Goal: Transaction & Acquisition: Obtain resource

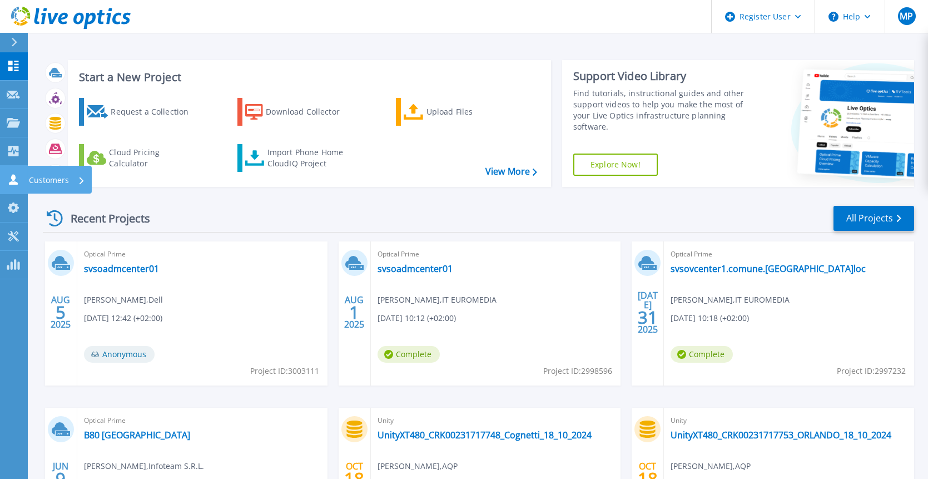
click at [21, 177] on link "Customers Customers" at bounding box center [14, 180] width 28 height 28
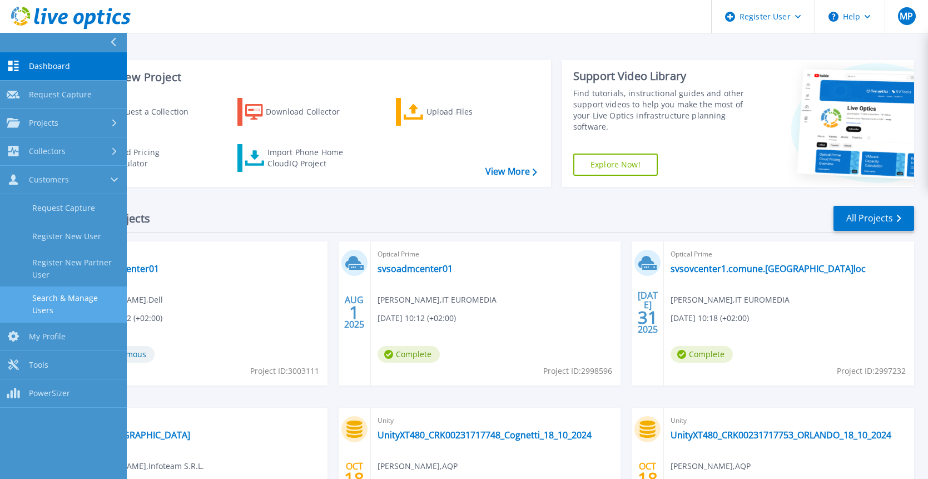
click at [79, 302] on link "Search & Manage Users" at bounding box center [63, 304] width 127 height 36
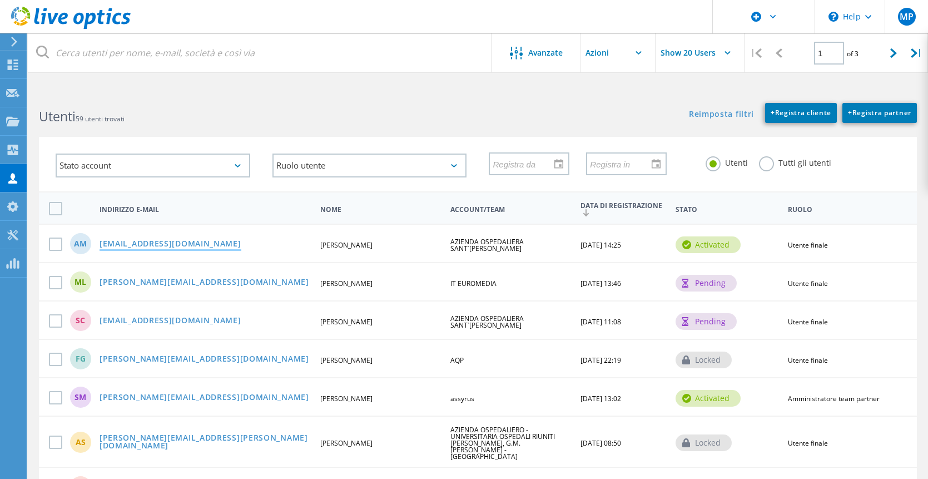
click at [134, 240] on link "[PERSON_NAME][EMAIL_ADDRESS][DOMAIN_NAME]" at bounding box center [171, 244] width 142 height 9
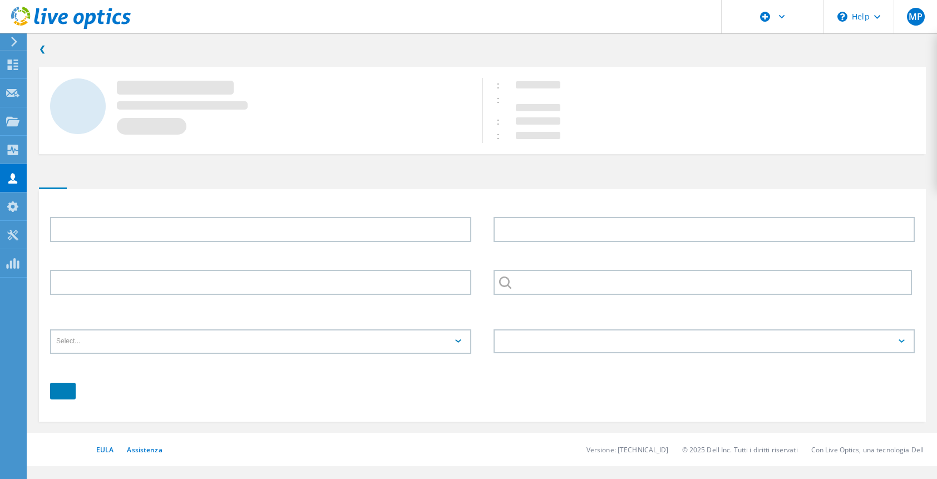
type input "[PERSON_NAME]"
type input "Maggi"
type input "3405642315"
type input "AZIENDA OSPEDALIERA SANT`[PERSON_NAME]"
type input "Italiano"
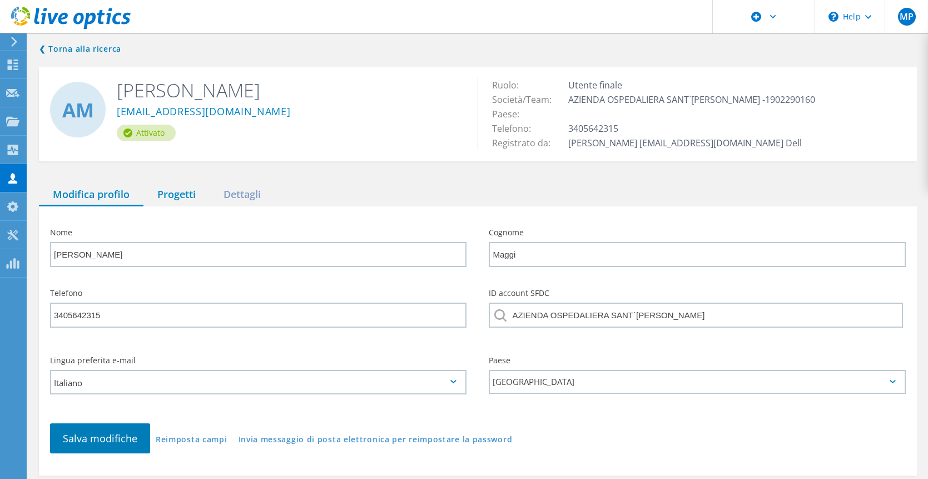
click at [169, 194] on div "Progetti" at bounding box center [176, 195] width 66 height 23
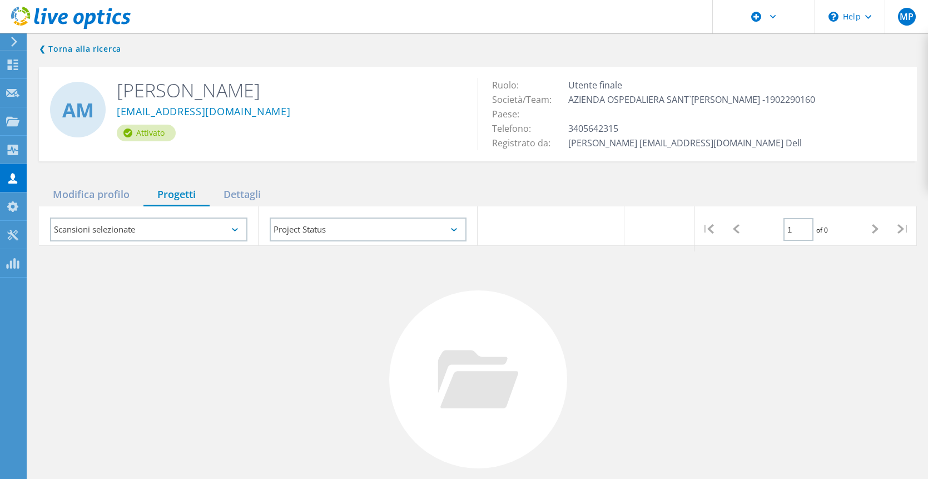
click at [182, 228] on div "Scansioni selezionate" at bounding box center [148, 229] width 197 height 24
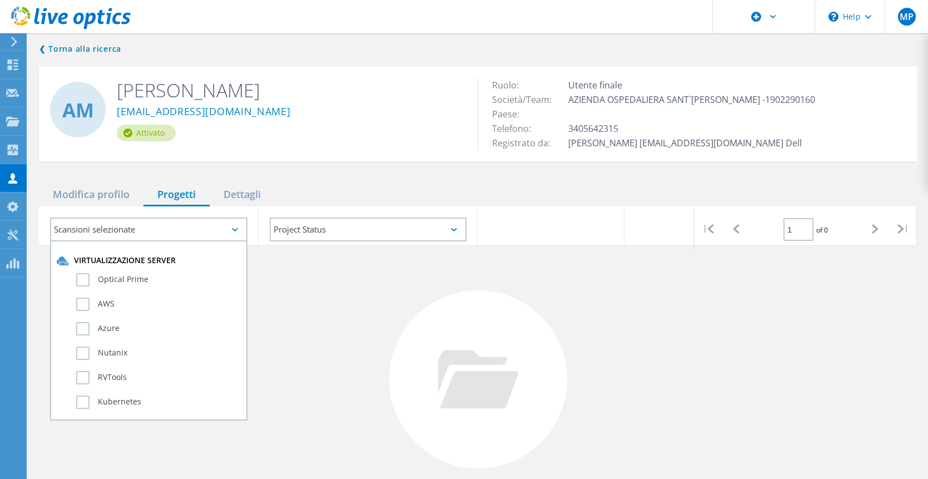
click at [182, 228] on div "Scansioni selezionate" at bounding box center [148, 229] width 197 height 24
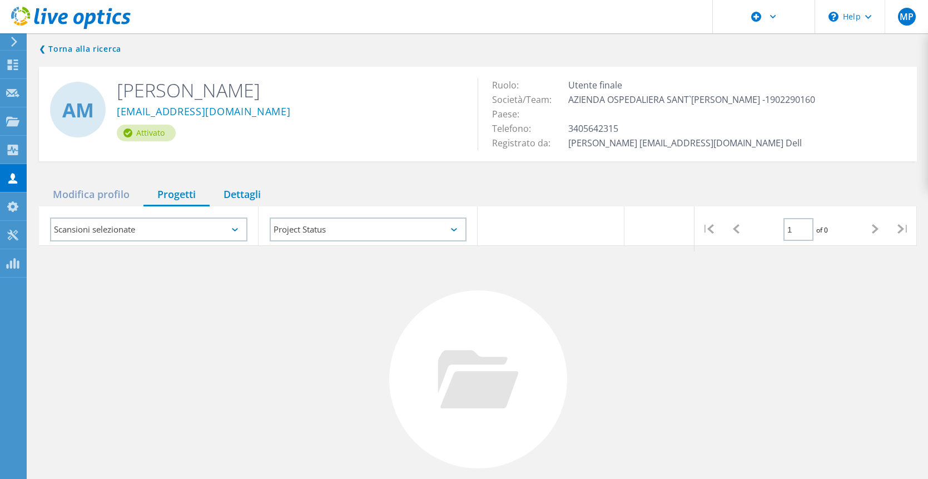
click at [236, 190] on div "Dettagli" at bounding box center [242, 195] width 65 height 23
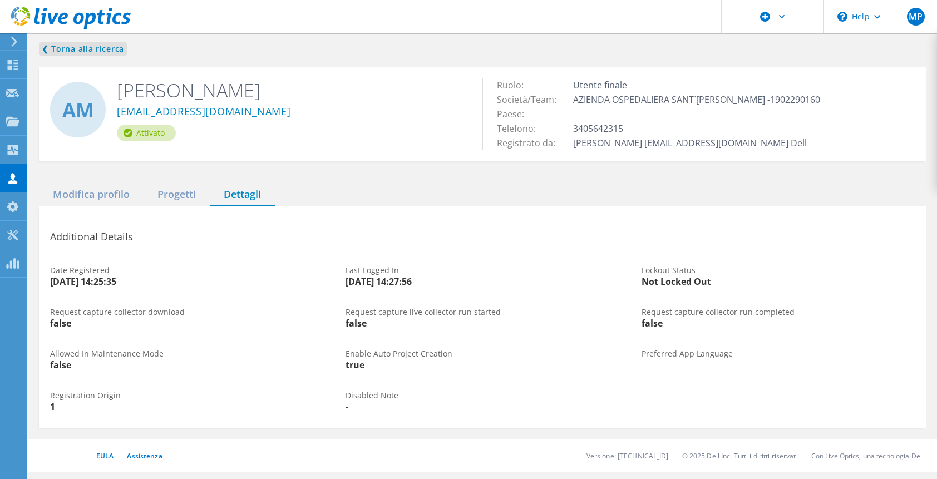
click at [72, 53] on link "❮ Torna alla ricerca" at bounding box center [83, 48] width 88 height 13
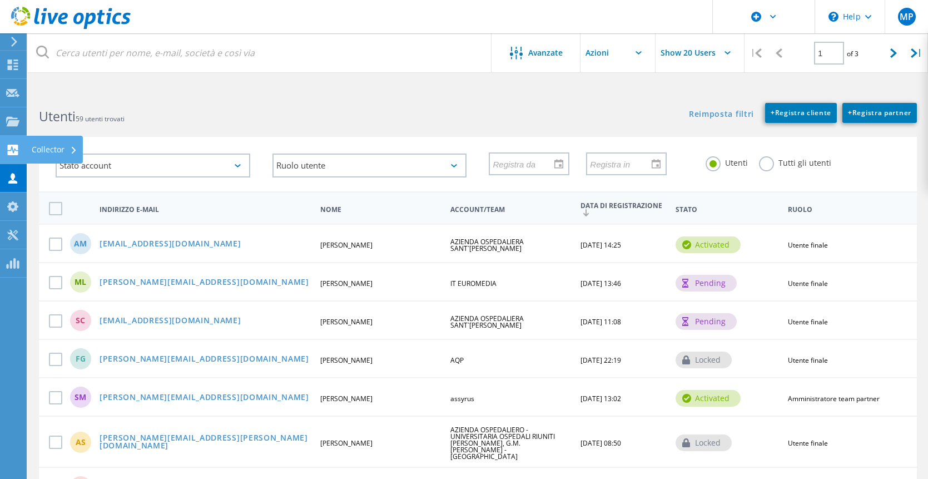
click at [14, 146] on use at bounding box center [13, 150] width 11 height 11
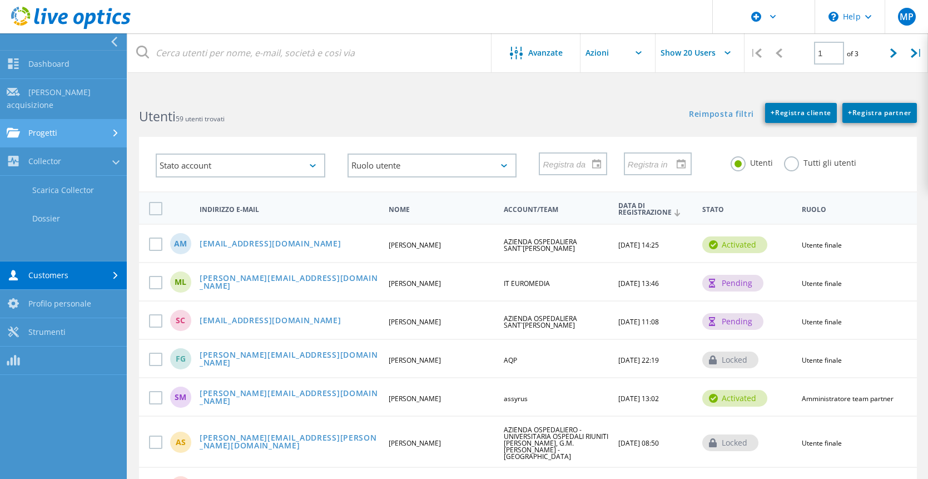
click at [69, 120] on link "Progetti" at bounding box center [63, 134] width 127 height 28
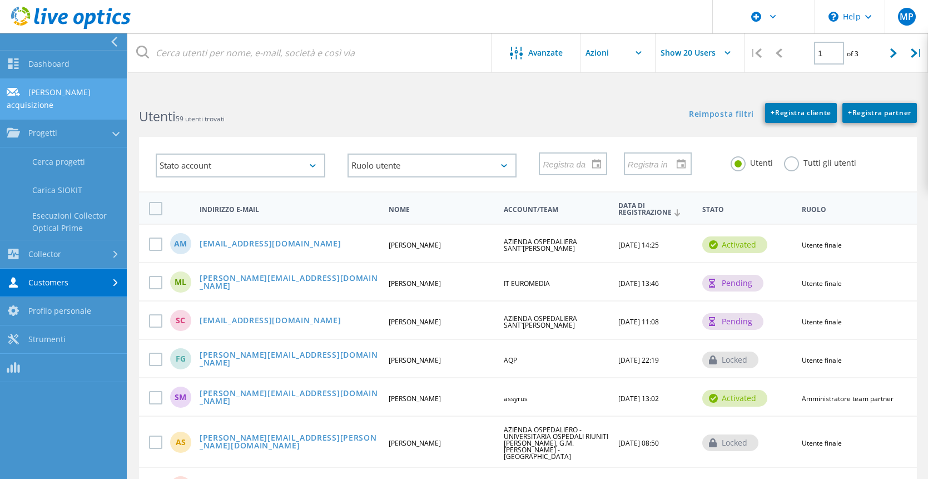
click at [59, 94] on link "[PERSON_NAME] acquisizione" at bounding box center [63, 99] width 127 height 41
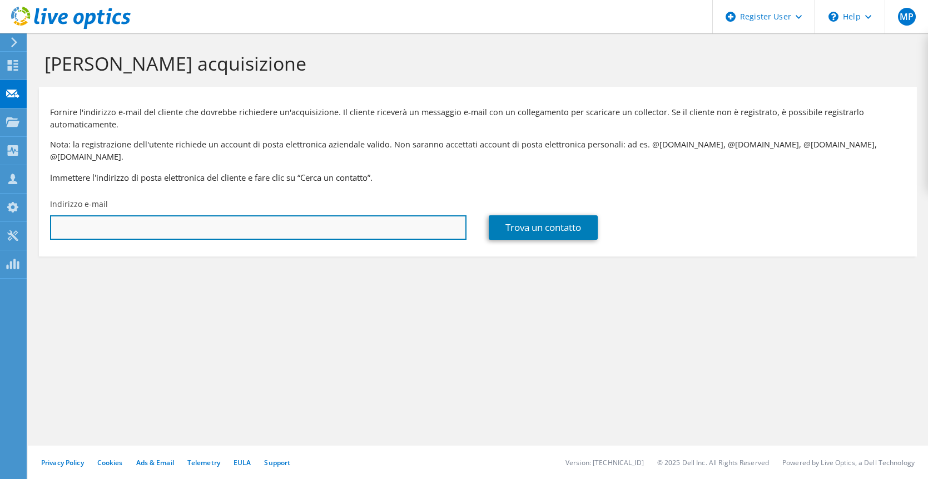
click at [152, 215] on input "text" at bounding box center [258, 227] width 417 height 24
type input "[PERSON_NAME][EMAIL_ADDRESS][DOMAIN_NAME]"
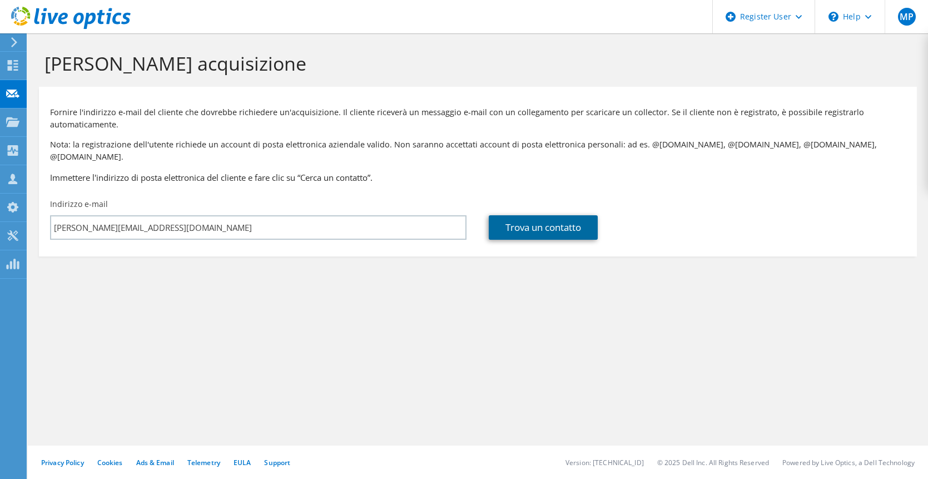
click at [537, 221] on link "Trova un contatto" at bounding box center [543, 227] width 109 height 24
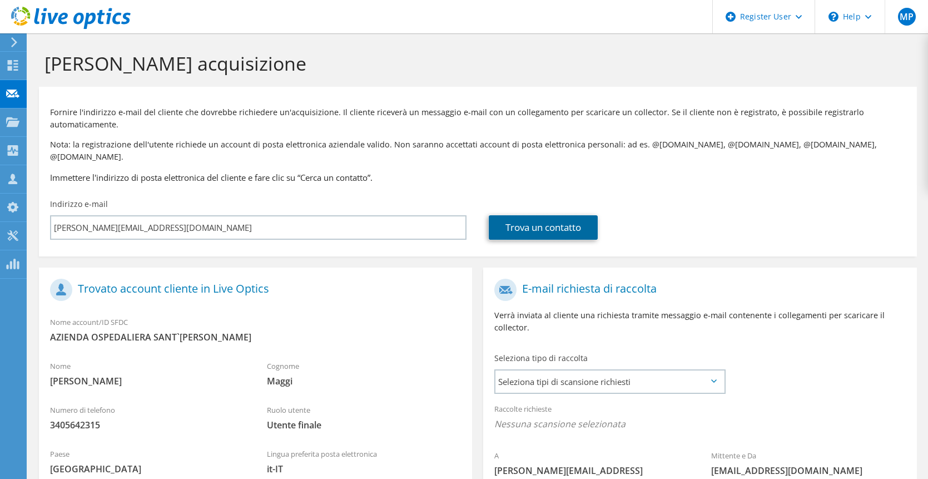
scroll to position [111, 0]
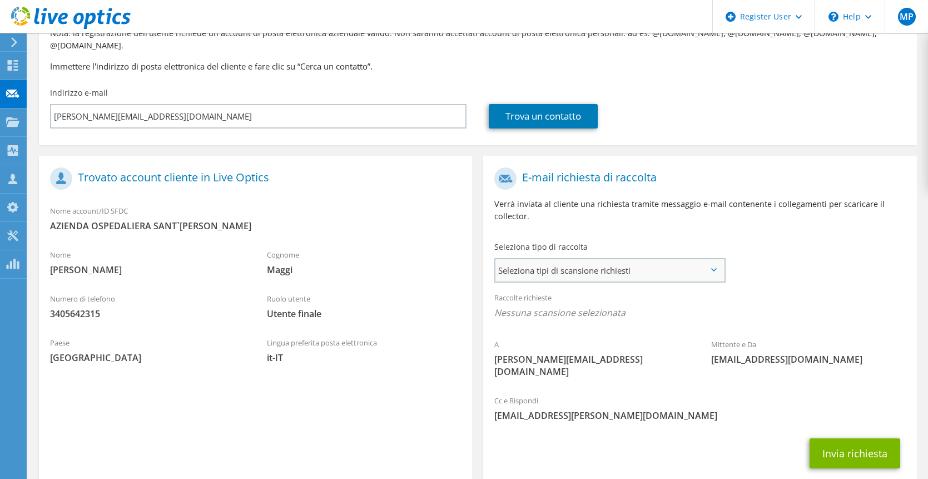
click at [608, 265] on span "Seleziona tipi di scansione richiesti" at bounding box center [610, 270] width 229 height 22
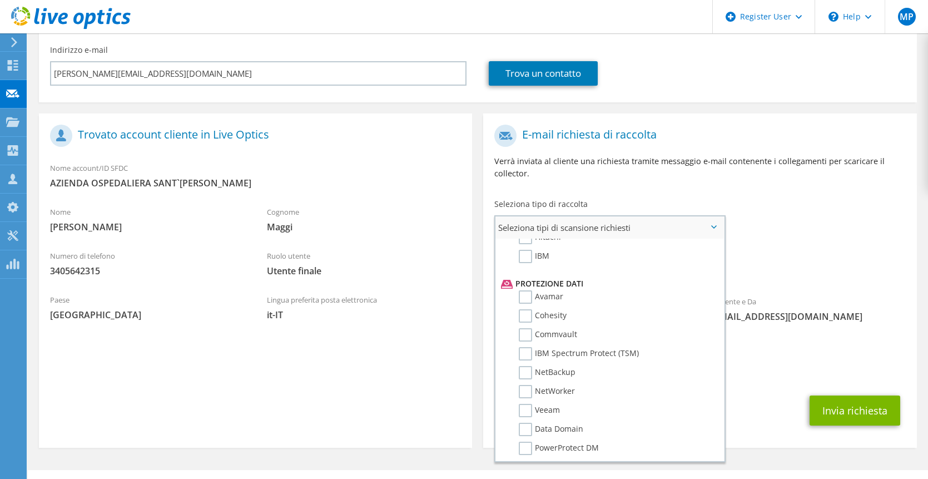
scroll to position [491, 0]
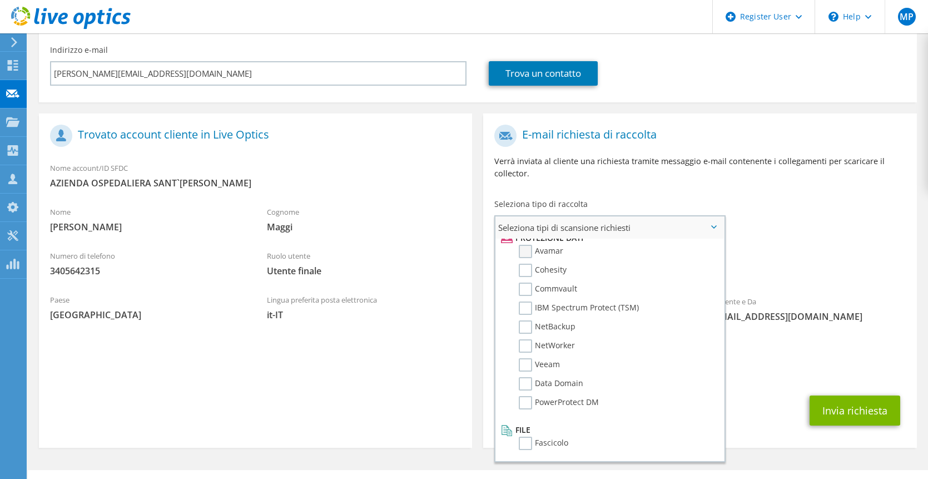
click at [524, 245] on label "Avamar" at bounding box center [541, 251] width 44 height 13
click at [0, 0] on input "Avamar" at bounding box center [0, 0] width 0 height 0
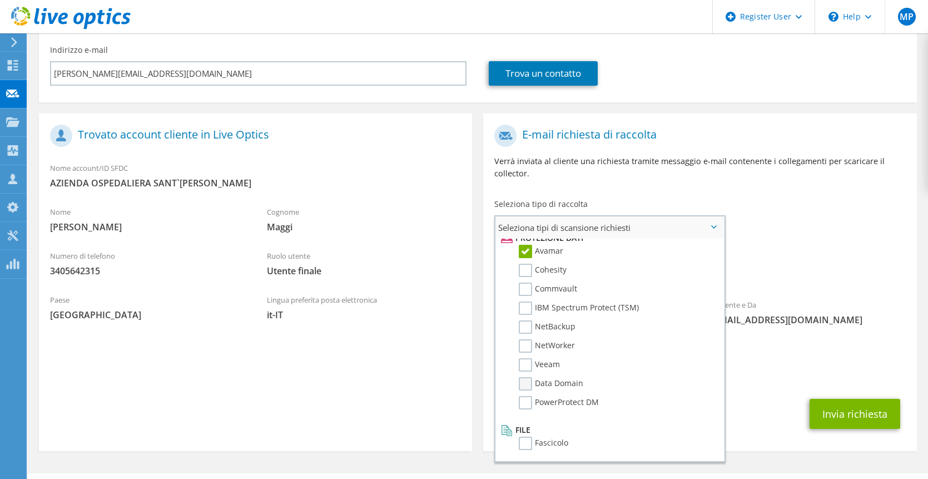
click at [524, 377] on label "Data Domain" at bounding box center [551, 383] width 65 height 13
click at [0, 0] on input "Data Domain" at bounding box center [0, 0] width 0 height 0
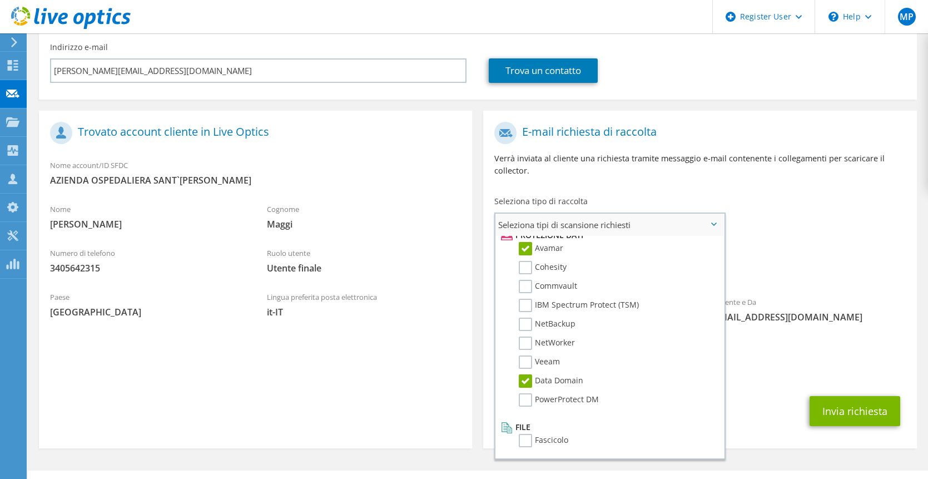
scroll to position [157, 0]
click at [851, 395] on button "Invia richiesta" at bounding box center [855, 410] width 91 height 30
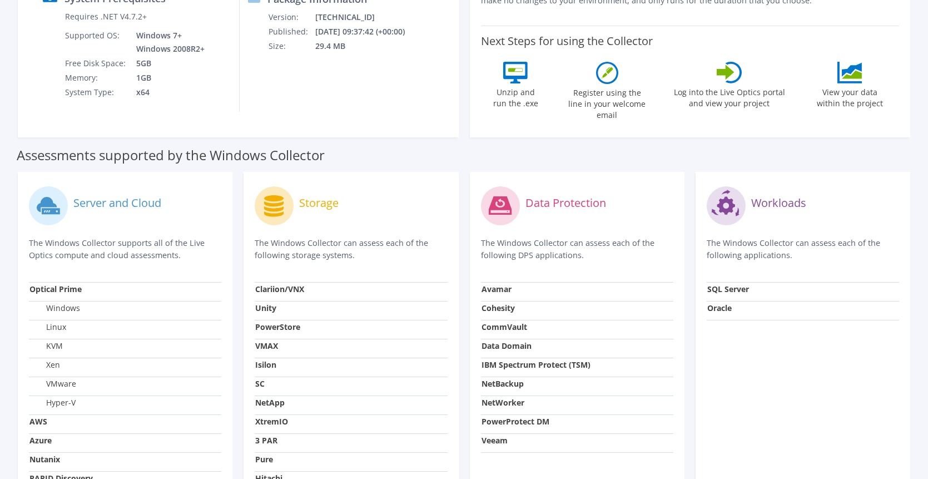
scroll to position [222, 0]
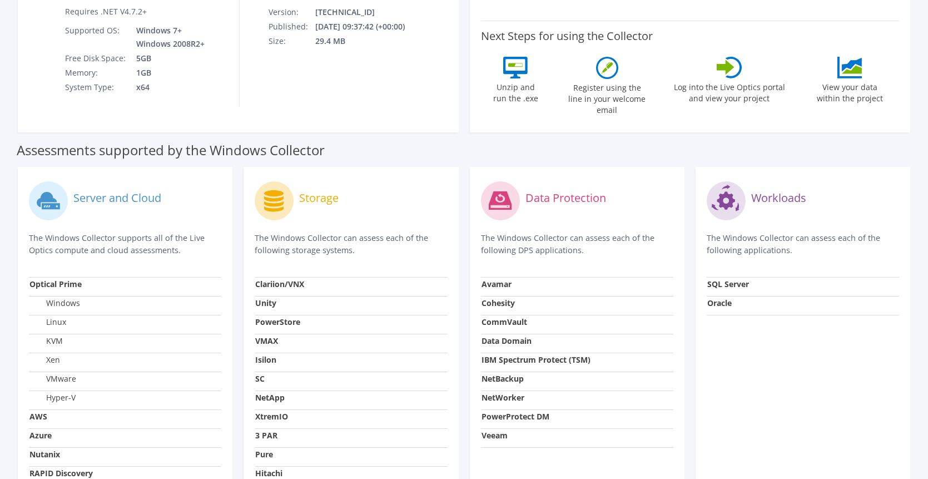
click at [548, 192] on label "Data Protection" at bounding box center [566, 197] width 81 height 11
click at [501, 279] on strong "Avamar" at bounding box center [497, 284] width 30 height 11
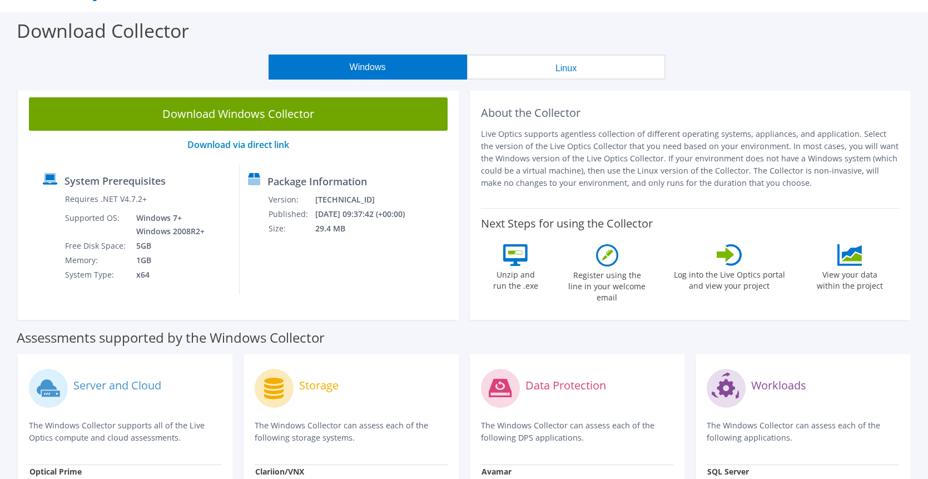
scroll to position [0, 0]
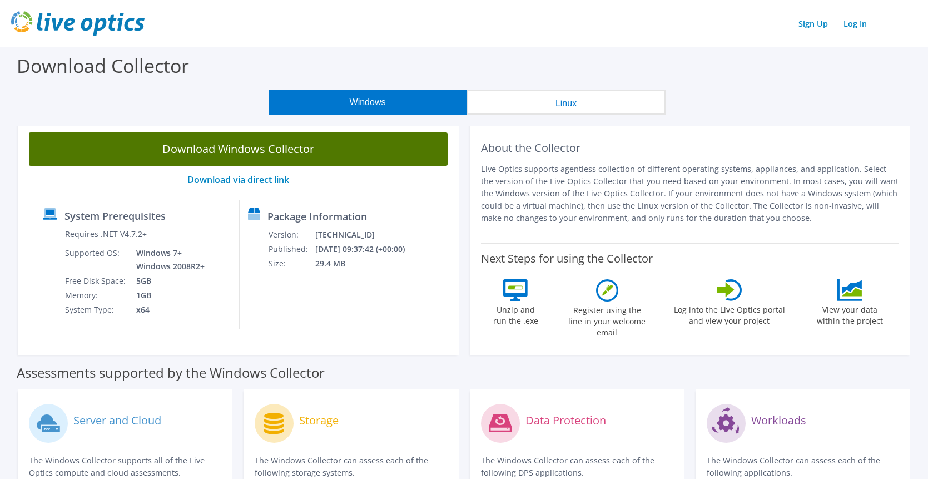
click at [271, 156] on link "Download Windows Collector" at bounding box center [238, 148] width 419 height 33
click at [233, 150] on link "Download Windows Collector" at bounding box center [238, 148] width 419 height 33
